Goal: Task Accomplishment & Management: Use online tool/utility

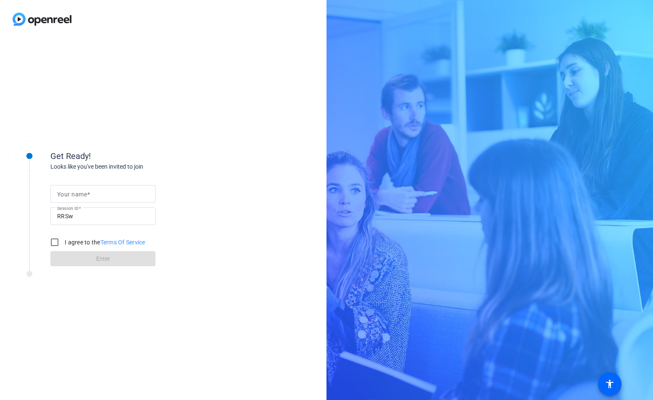
click at [106, 189] on input "Your name" at bounding box center [103, 194] width 92 height 10
type input "[PERSON_NAME]"
click at [56, 247] on input "I agree to the Terms Of Service" at bounding box center [54, 242] width 17 height 17
checkbox input "true"
click at [70, 253] on span at bounding box center [102, 258] width 105 height 20
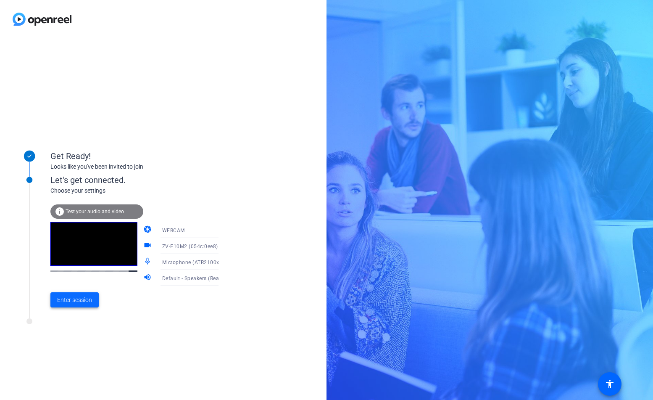
click at [86, 301] on span "Enter session" at bounding box center [74, 300] width 35 height 9
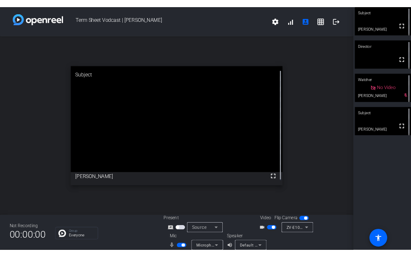
scroll to position [10, 0]
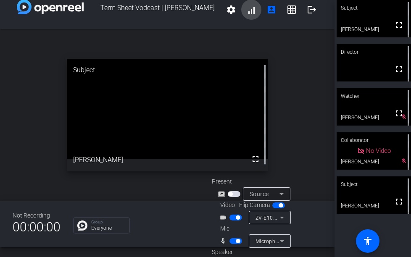
click at [245, 12] on span at bounding box center [251, 10] width 20 height 20
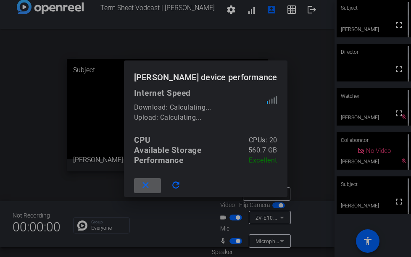
click at [161, 185] on span at bounding box center [147, 186] width 27 height 20
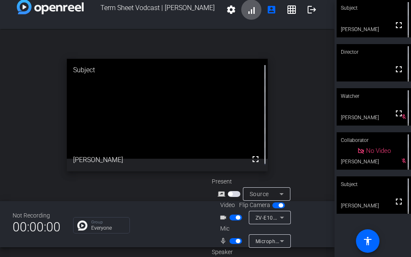
scroll to position [9, 0]
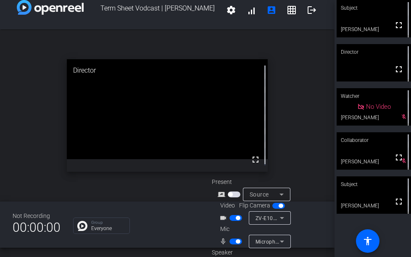
click at [240, 243] on span "button" at bounding box center [236, 242] width 13 height 6
click at [238, 243] on span "button" at bounding box center [236, 242] width 13 height 6
click at [238, 243] on span "button" at bounding box center [238, 242] width 4 height 4
click at [238, 243] on span "button" at bounding box center [236, 242] width 13 height 6
click at [238, 243] on span "button" at bounding box center [238, 242] width 4 height 4
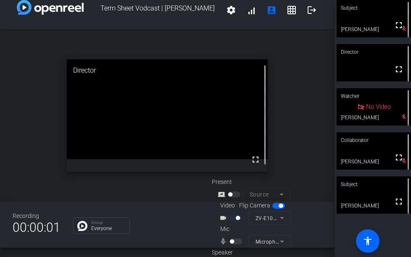
click at [236, 240] on div at bounding box center [237, 242] width 14 height 6
click at [234, 241] on div at bounding box center [237, 242] width 14 height 6
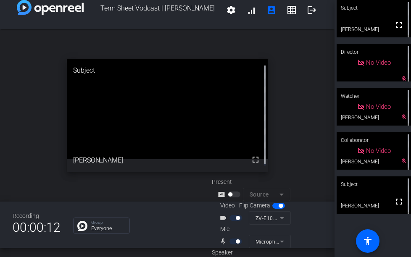
click at [235, 237] on mat-slide-toggle at bounding box center [237, 241] width 14 height 9
